Goal: Book appointment/travel/reservation

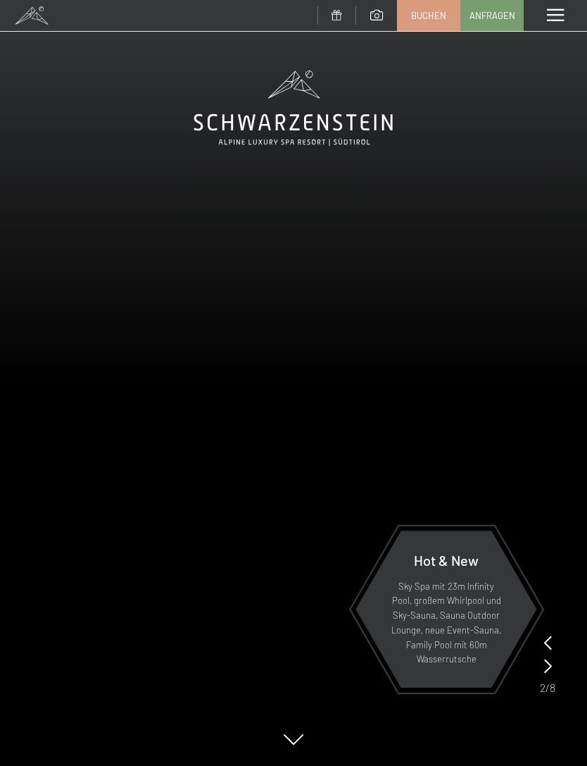
click at [426, 22] on link "Buchen" at bounding box center [429, 16] width 62 height 30
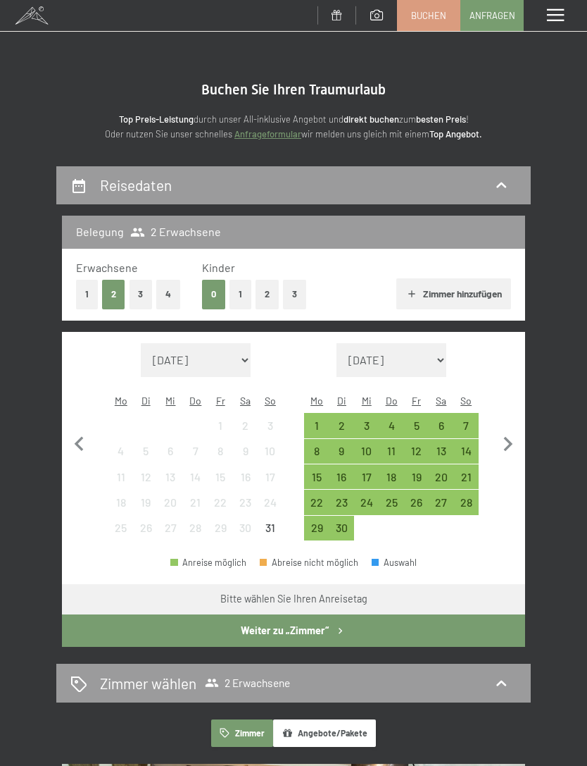
click at [499, 442] on icon "button" at bounding box center [509, 445] width 30 height 30
select select "2025-09-01"
select select "2025-10-01"
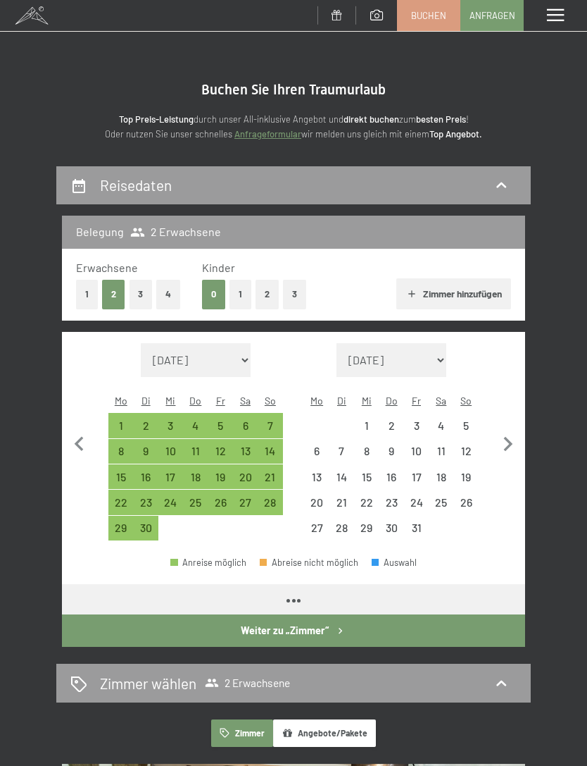
select select "2025-09-01"
select select "2025-10-01"
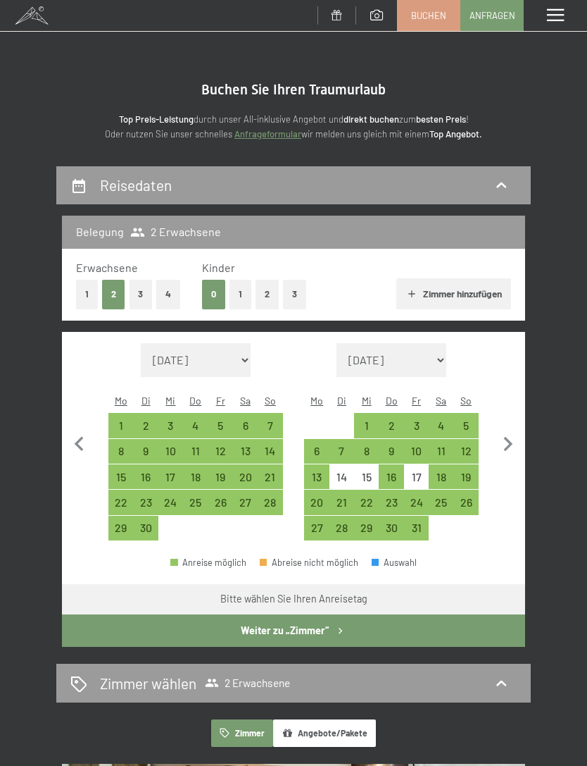
click at [462, 420] on div "5" at bounding box center [467, 431] width 22 height 22
select select "2025-09-01"
select select "2025-10-01"
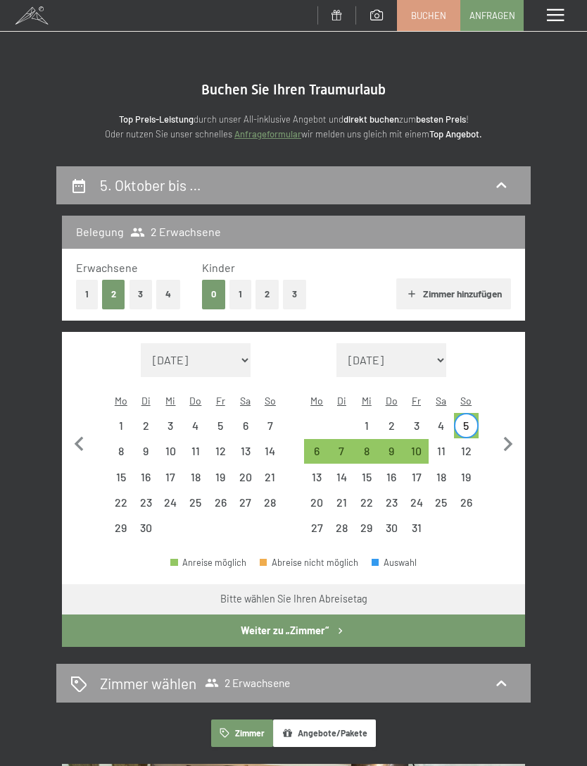
click at [461, 445] on div "12" at bounding box center [467, 456] width 22 height 22
select select "2025-09-01"
select select "2025-10-01"
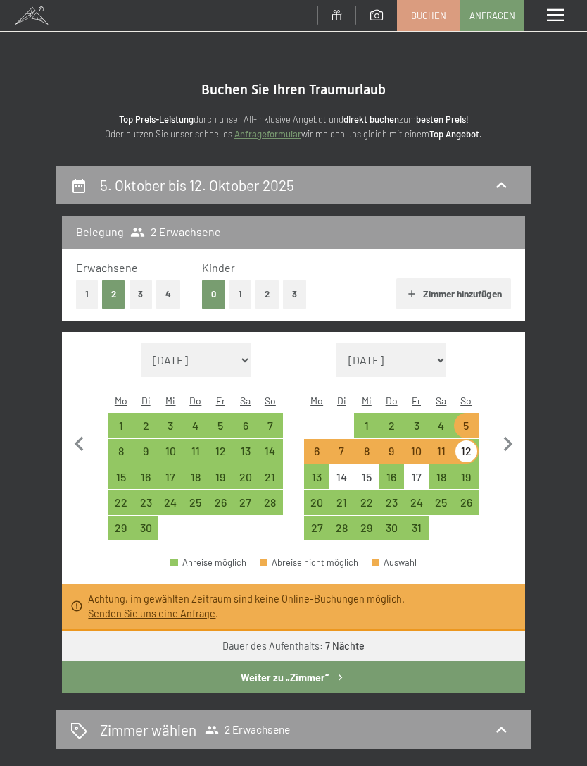
click at [547, 28] on div "Menü" at bounding box center [555, 15] width 63 height 31
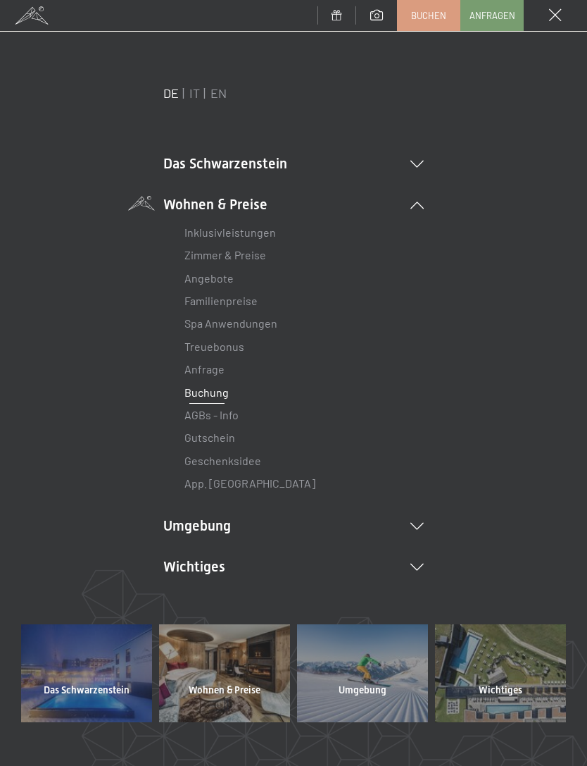
click at [211, 257] on link "Zimmer & Preise" at bounding box center [226, 254] width 82 height 13
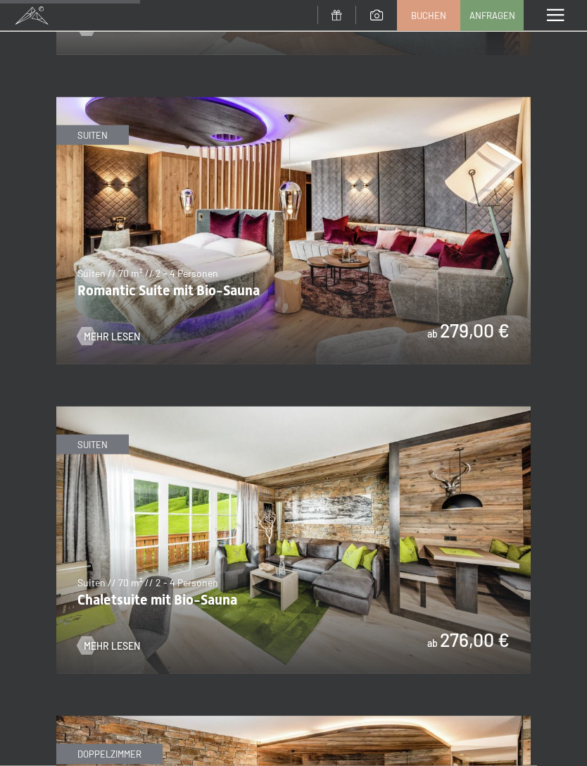
scroll to position [1280, 0]
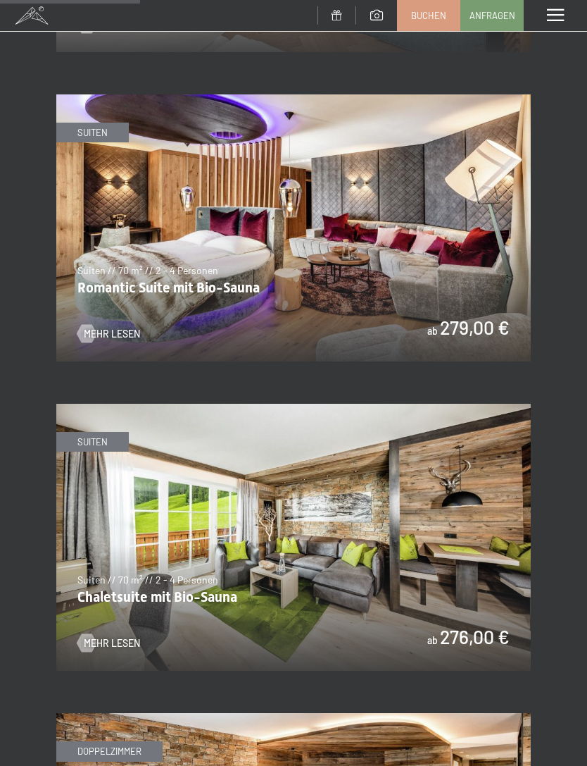
click at [155, 204] on img at bounding box center [293, 227] width 475 height 267
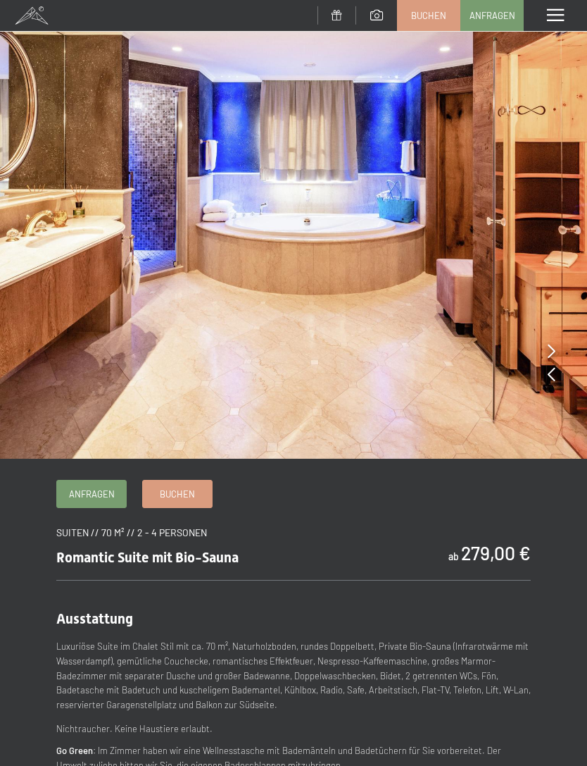
scroll to position [1, 0]
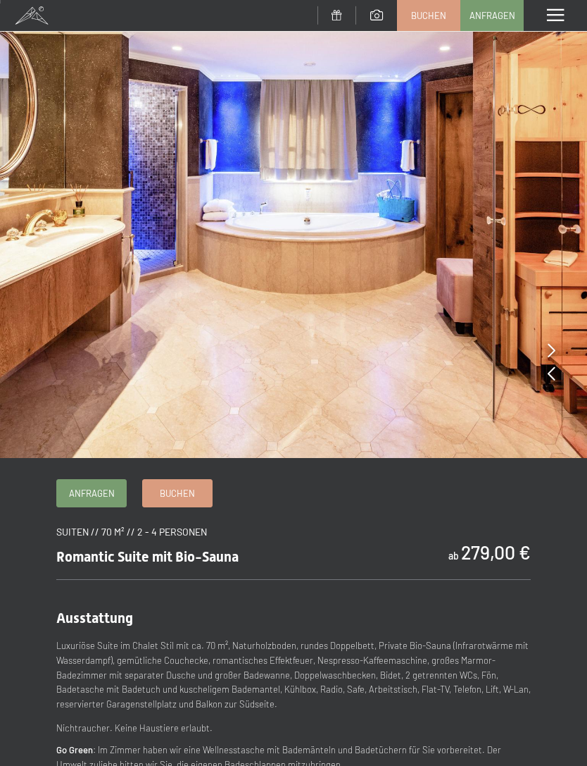
click at [558, 345] on img at bounding box center [293, 228] width 587 height 459
click at [551, 352] on icon at bounding box center [552, 350] width 8 height 14
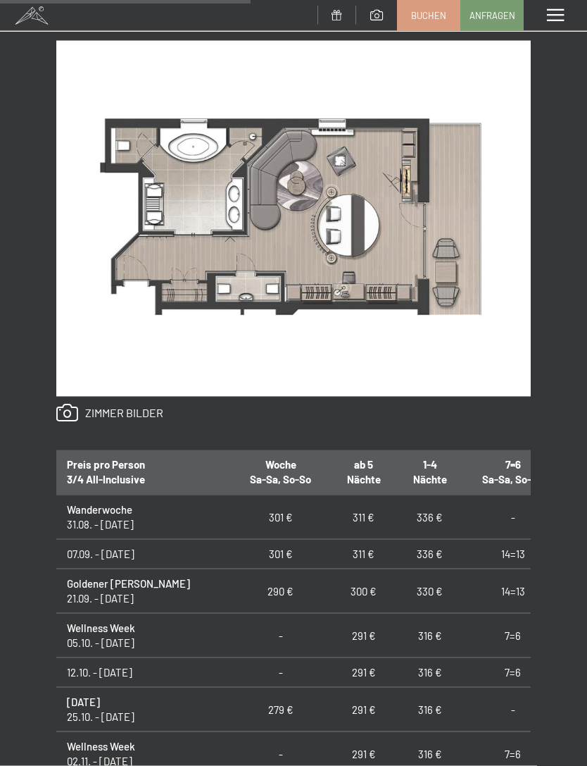
scroll to position [797, 0]
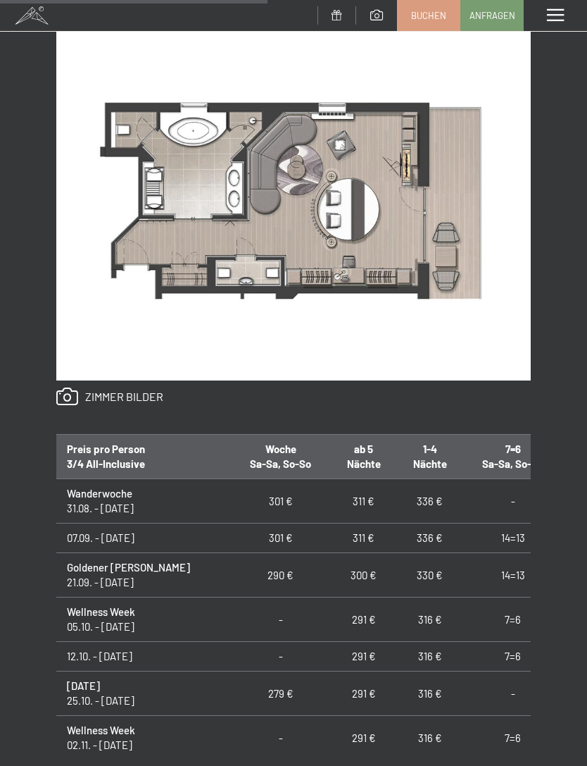
click at [94, 387] on link at bounding box center [109, 396] width 107 height 18
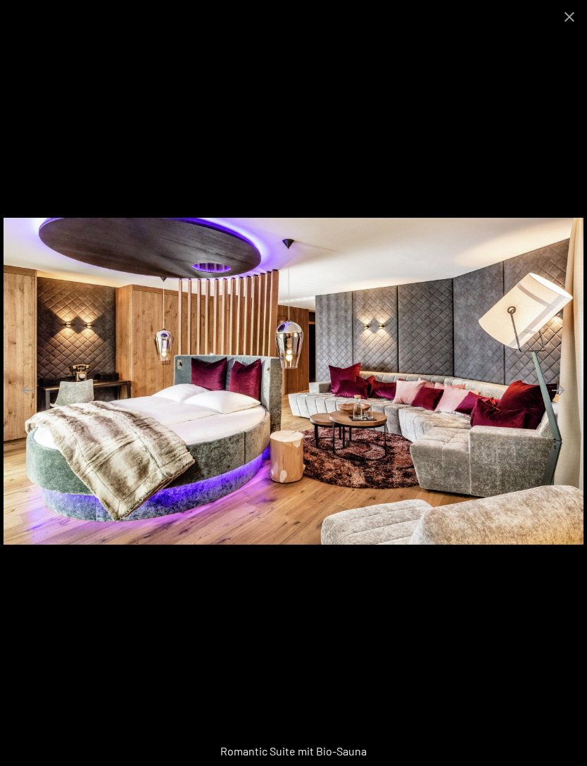
click at [562, 404] on button "Next slide" at bounding box center [559, 389] width 30 height 27
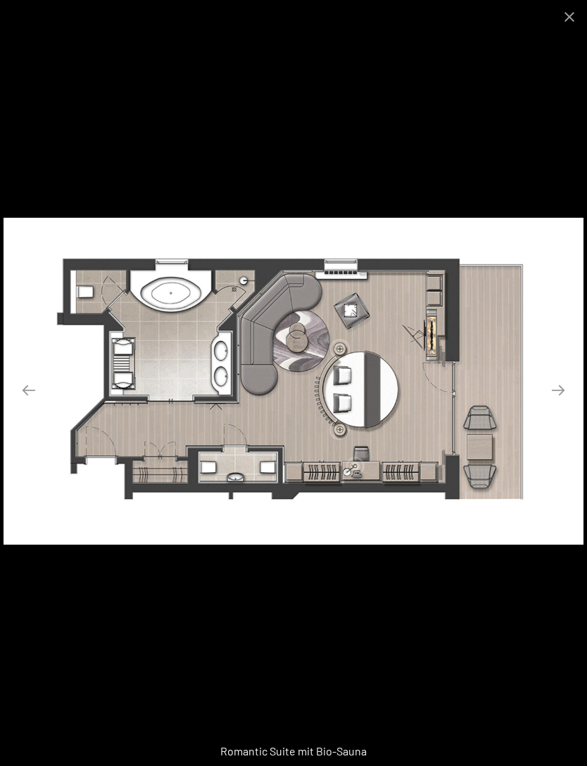
click at [565, 404] on button "Next slide" at bounding box center [559, 389] width 30 height 27
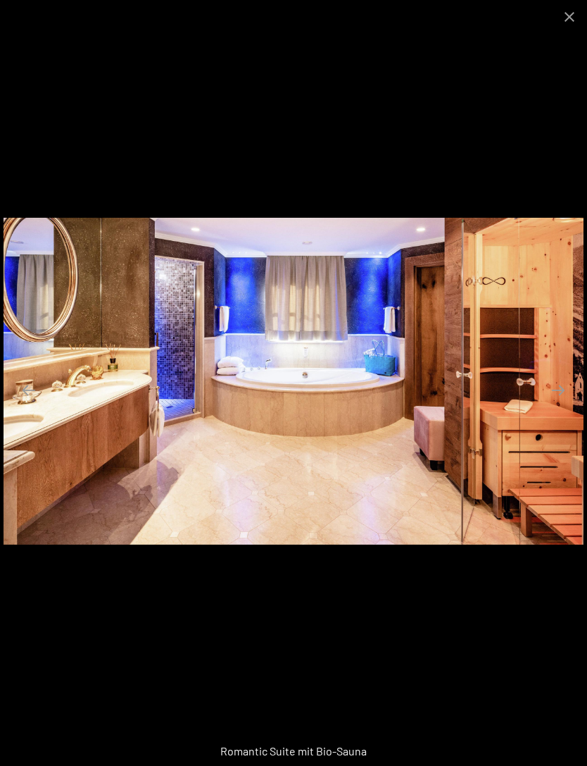
click at [568, 404] on button "Next slide" at bounding box center [559, 389] width 30 height 27
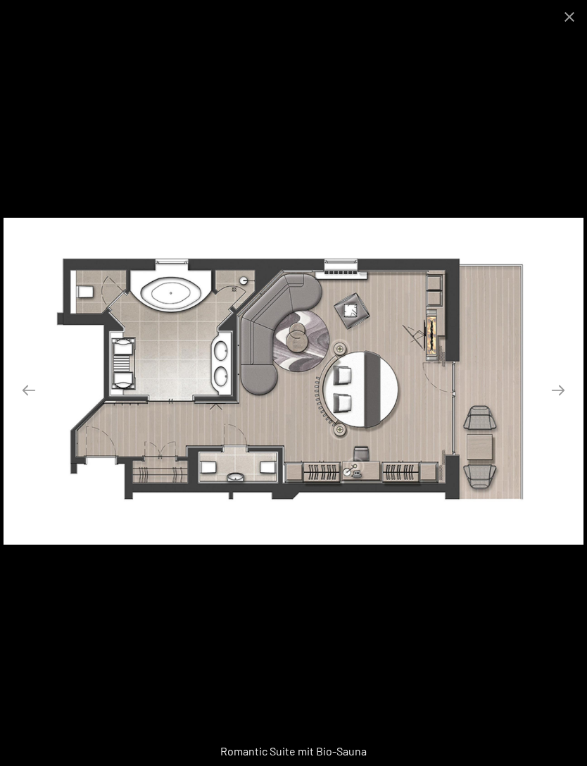
click at [568, 404] on button "Next slide" at bounding box center [559, 389] width 30 height 27
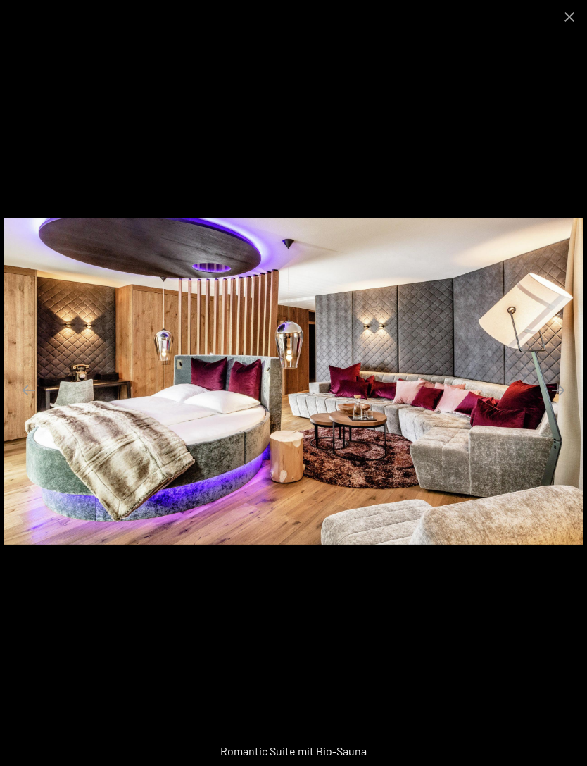
click at [571, 404] on button "Next slide" at bounding box center [559, 389] width 30 height 27
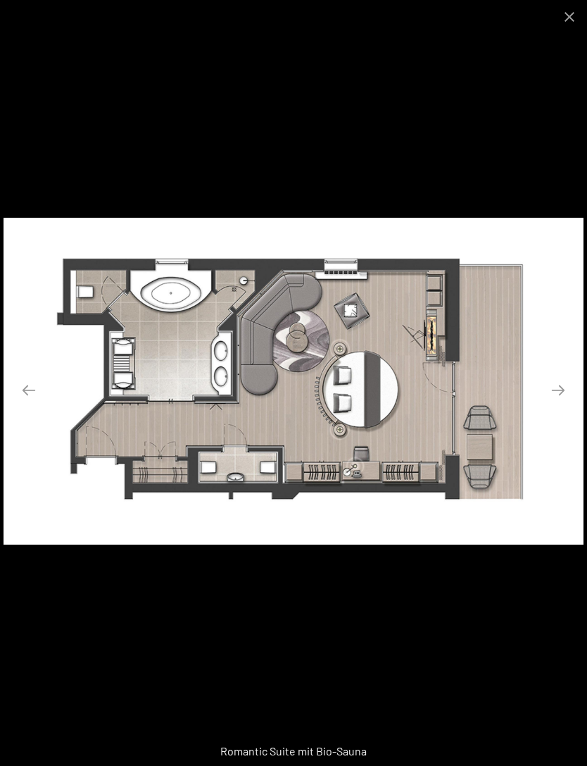
click at [572, 404] on button "Next slide" at bounding box center [559, 389] width 30 height 27
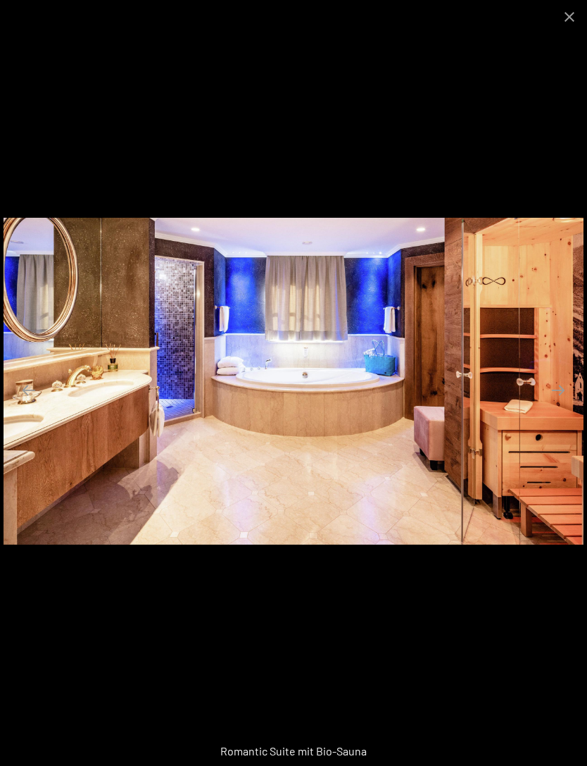
click at [559, 404] on button "Next slide" at bounding box center [559, 389] width 30 height 27
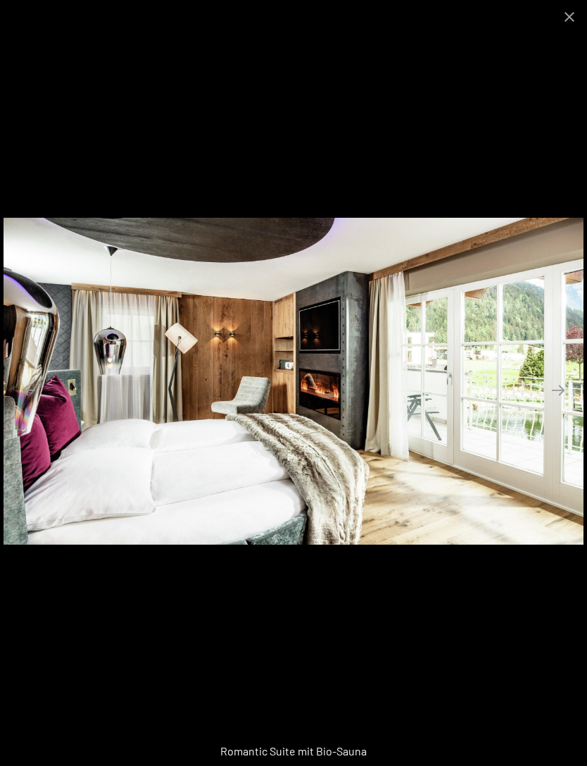
click at [557, 404] on button "Next slide" at bounding box center [559, 389] width 30 height 27
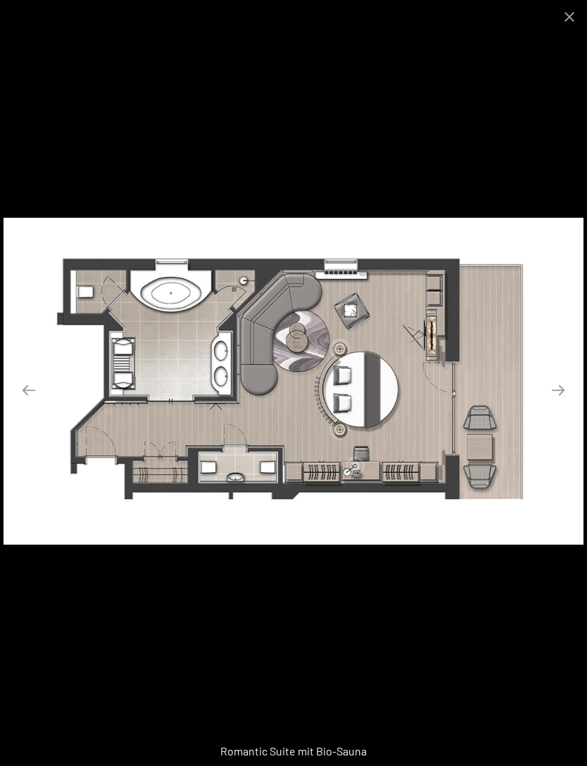
click at [571, 18] on button "Close gallery" at bounding box center [569, 16] width 35 height 33
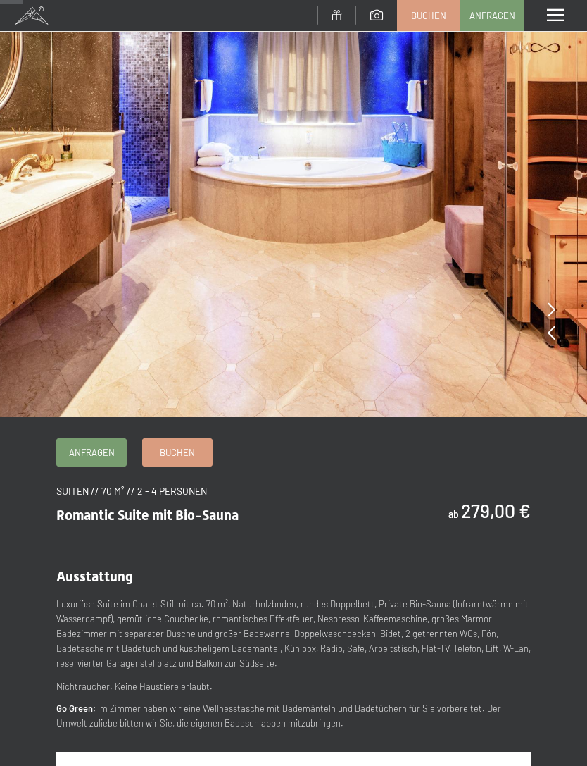
scroll to position [70, 0]
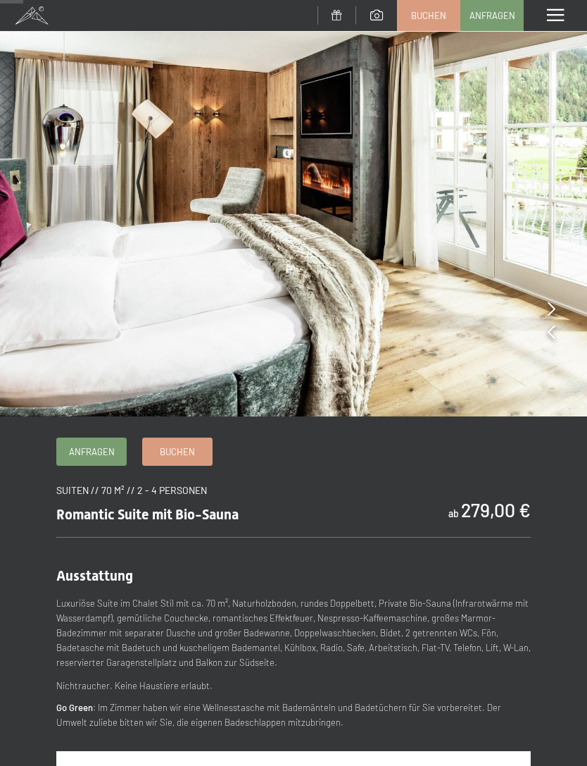
click at [555, 13] on span at bounding box center [555, 15] width 17 height 13
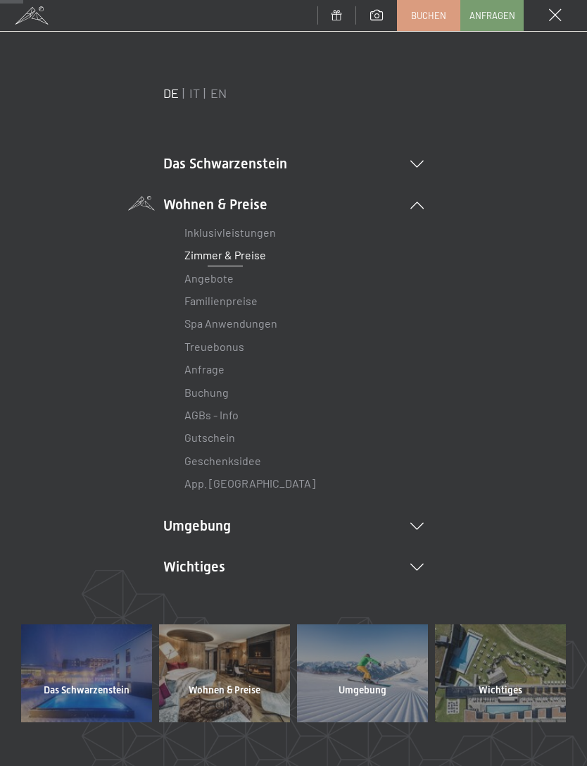
click at [423, 161] on icon at bounding box center [417, 164] width 13 height 7
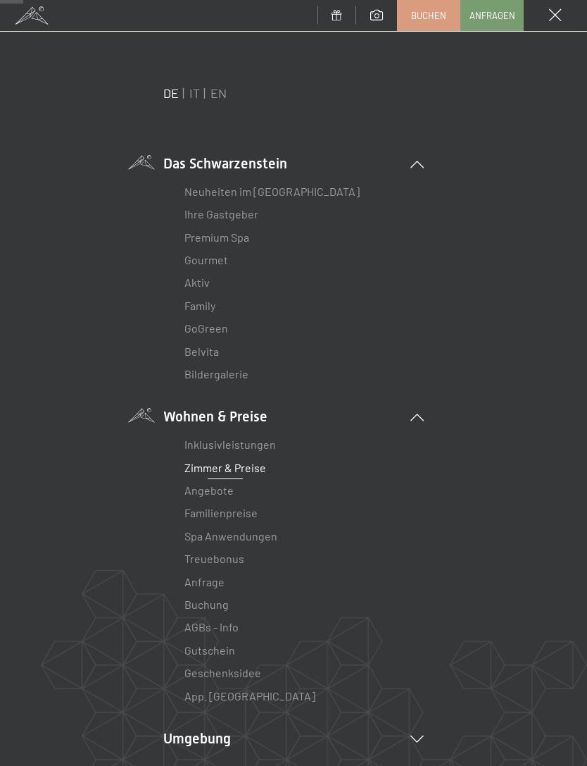
click at [206, 284] on link "Aktiv" at bounding box center [197, 281] width 25 height 13
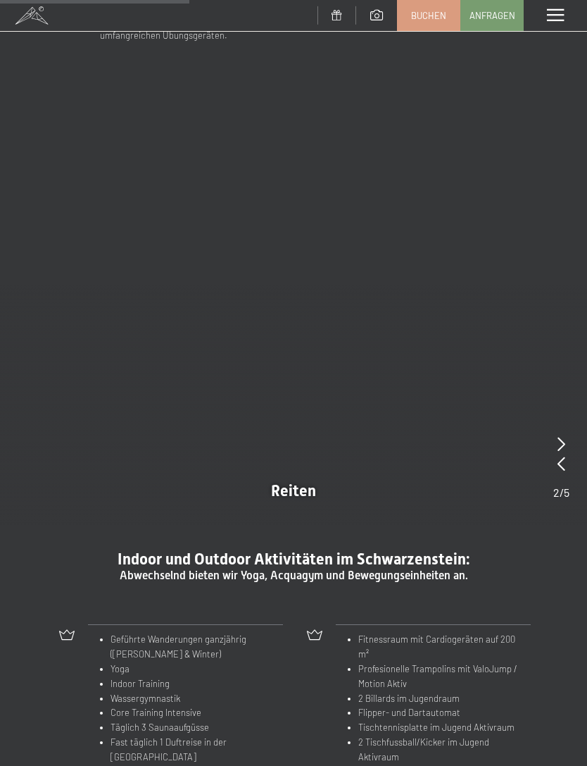
scroll to position [902, 0]
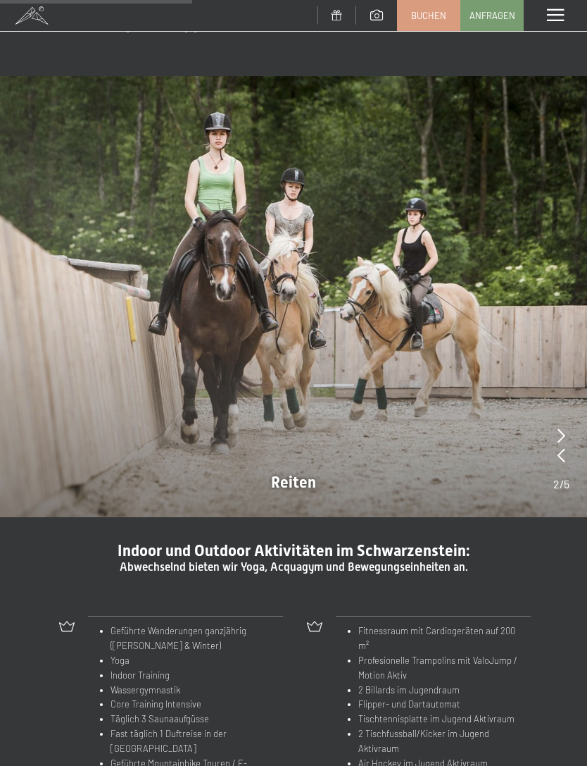
click at [561, 428] on icon at bounding box center [562, 435] width 8 height 14
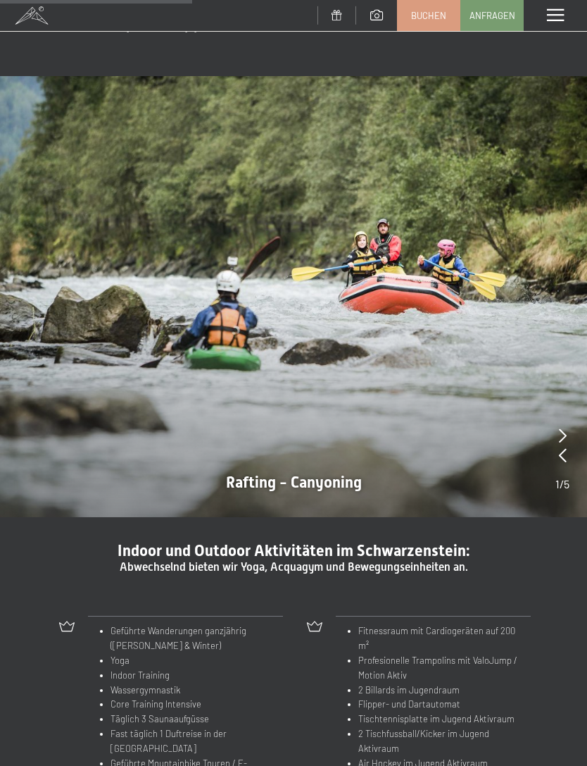
click at [565, 428] on icon at bounding box center [563, 435] width 8 height 14
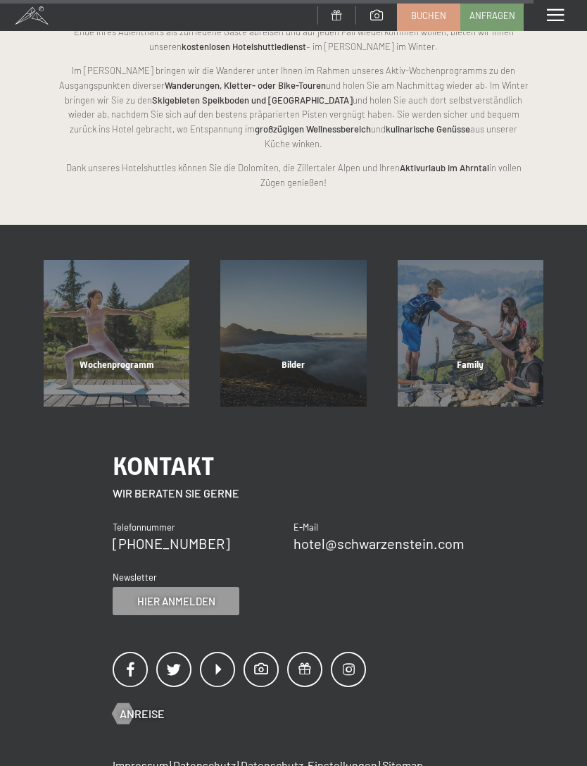
scroll to position [2635, 0]
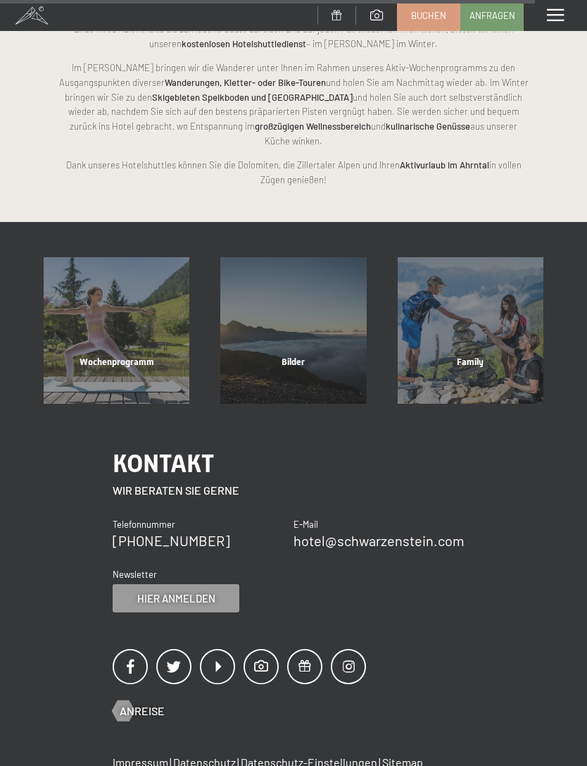
click at [81, 356] on span "Wochenprogramm" at bounding box center [117, 361] width 75 height 11
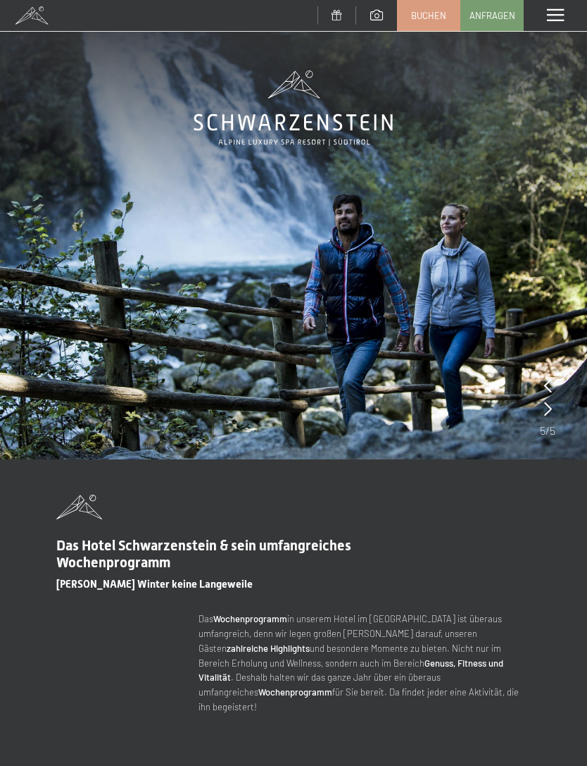
click at [225, 546] on span "Das Hotel Schwarzenstein & sein umfangreiches Wochenprogramm" at bounding box center [203, 554] width 295 height 34
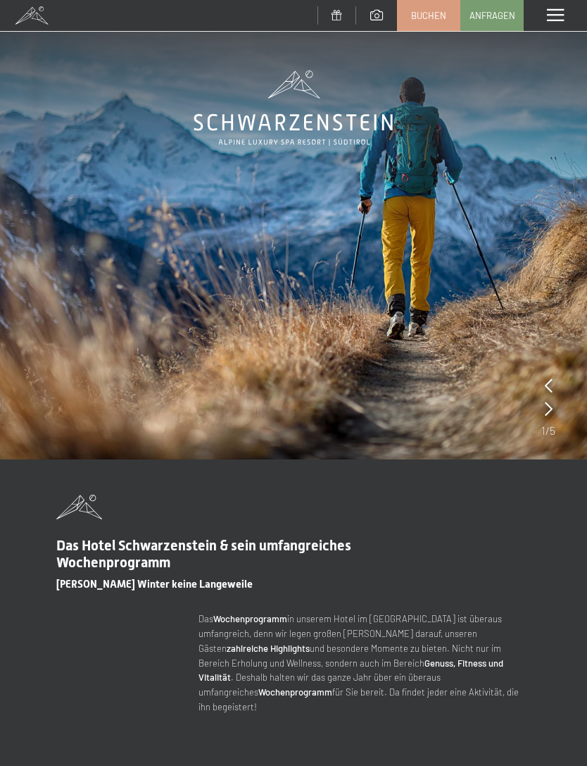
click at [378, 21] on link at bounding box center [376, 16] width 41 height 12
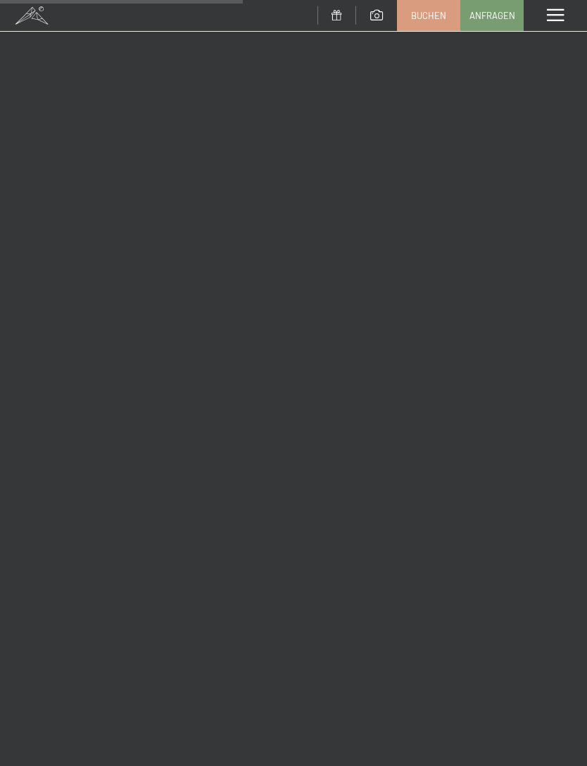
scroll to position [4743, 0]
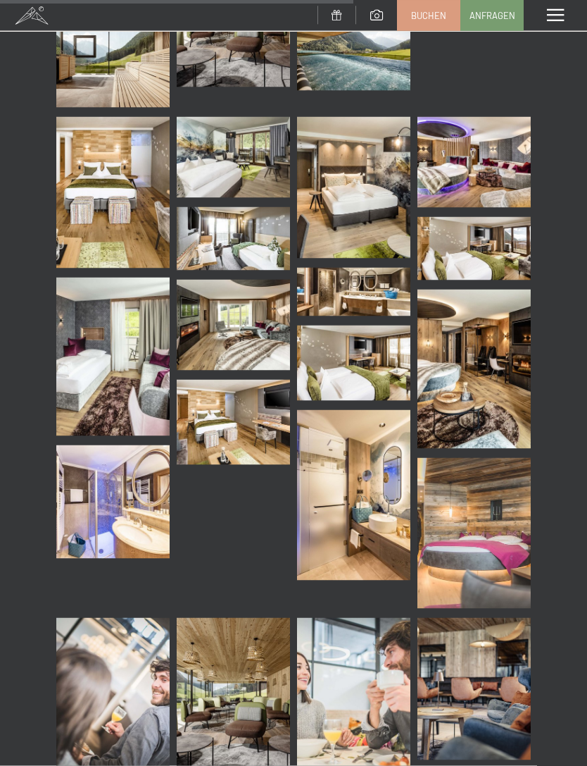
scroll to position [6883, 0]
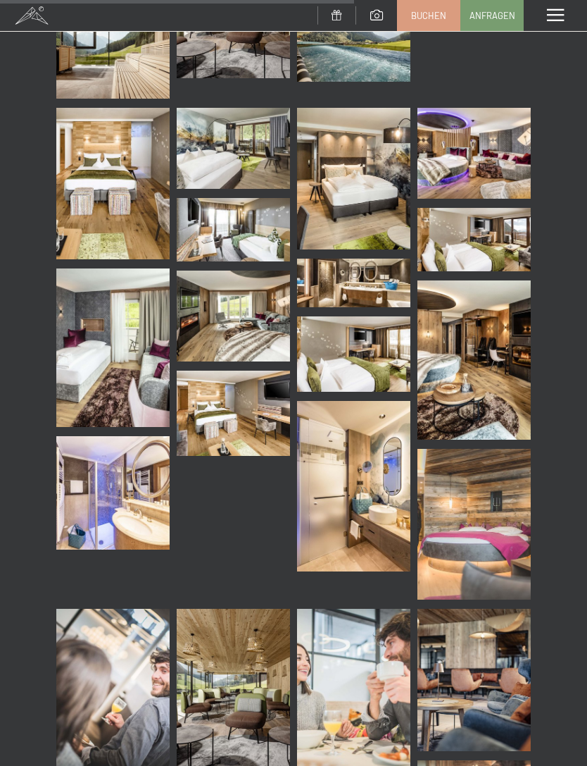
click at [111, 317] on img at bounding box center [112, 347] width 113 height 158
